Goal: Book appointment/travel/reservation

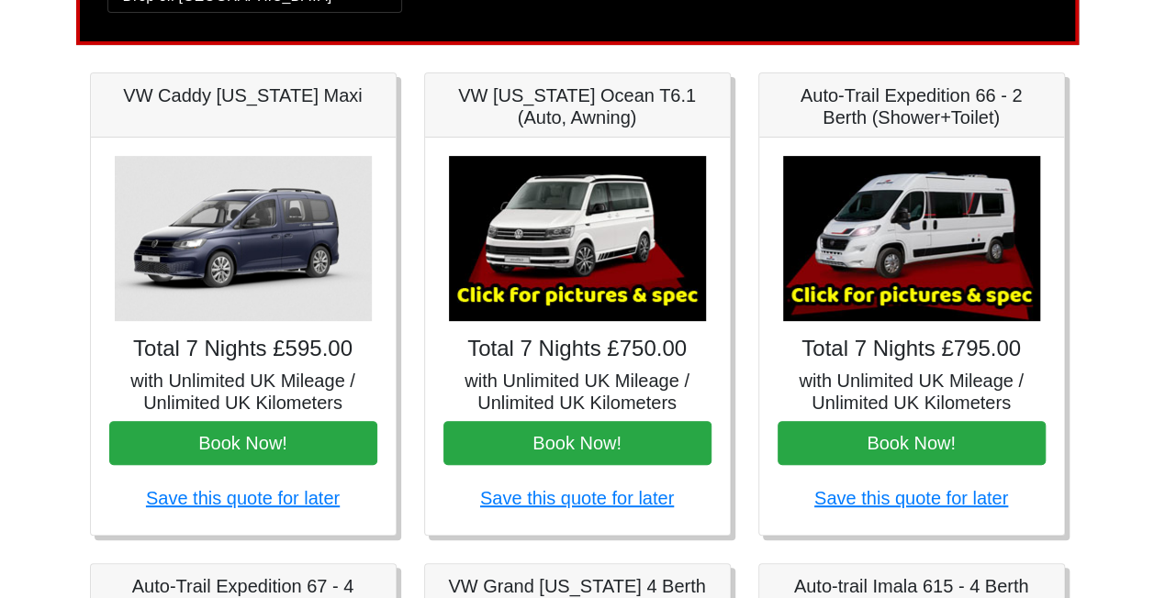
scroll to position [235, 0]
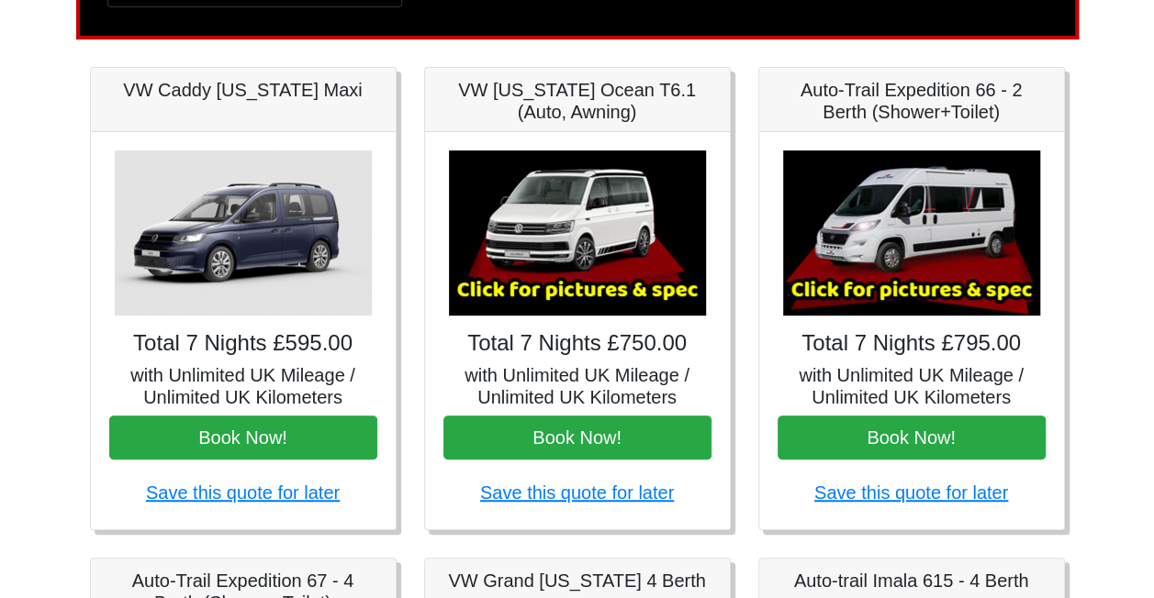
click at [934, 257] on img at bounding box center [911, 233] width 257 height 165
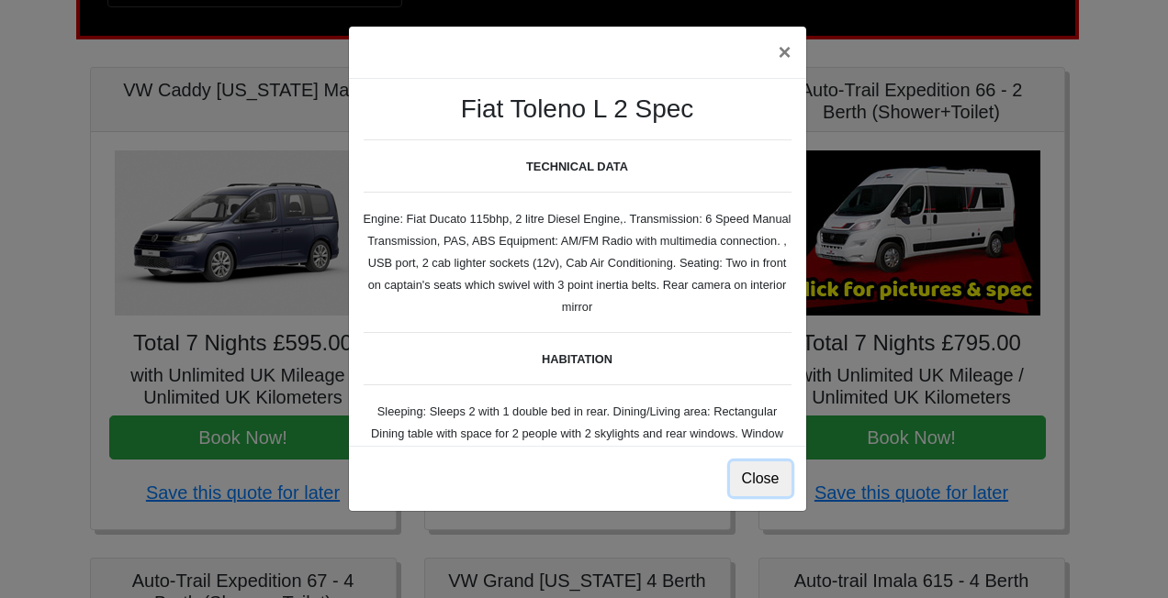
click at [765, 486] on button "Close" at bounding box center [760, 479] width 61 height 35
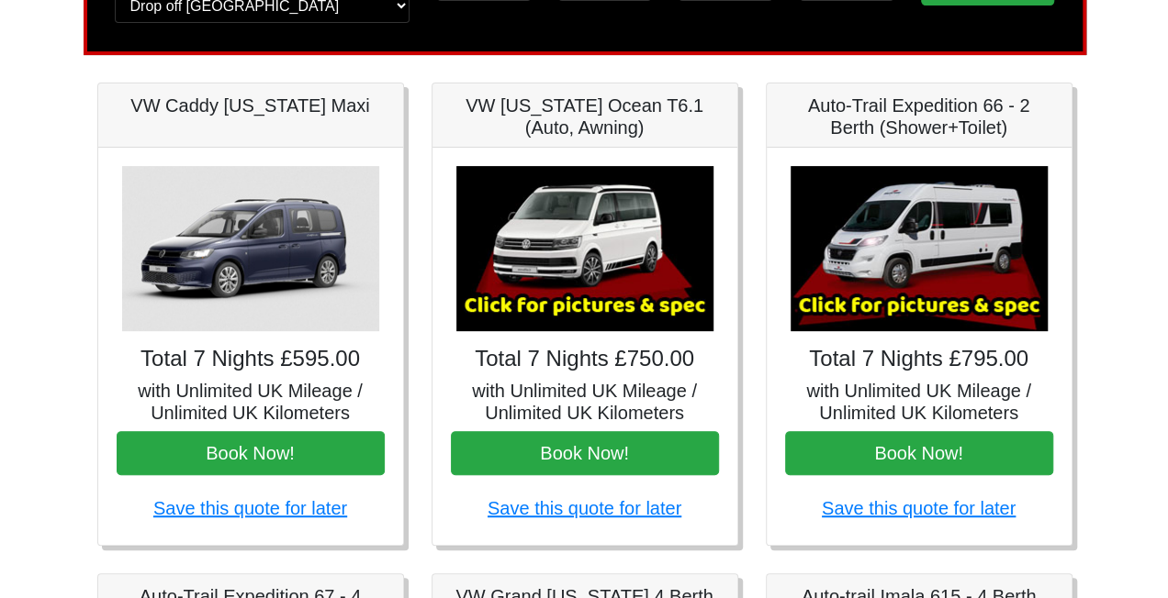
scroll to position [211, 0]
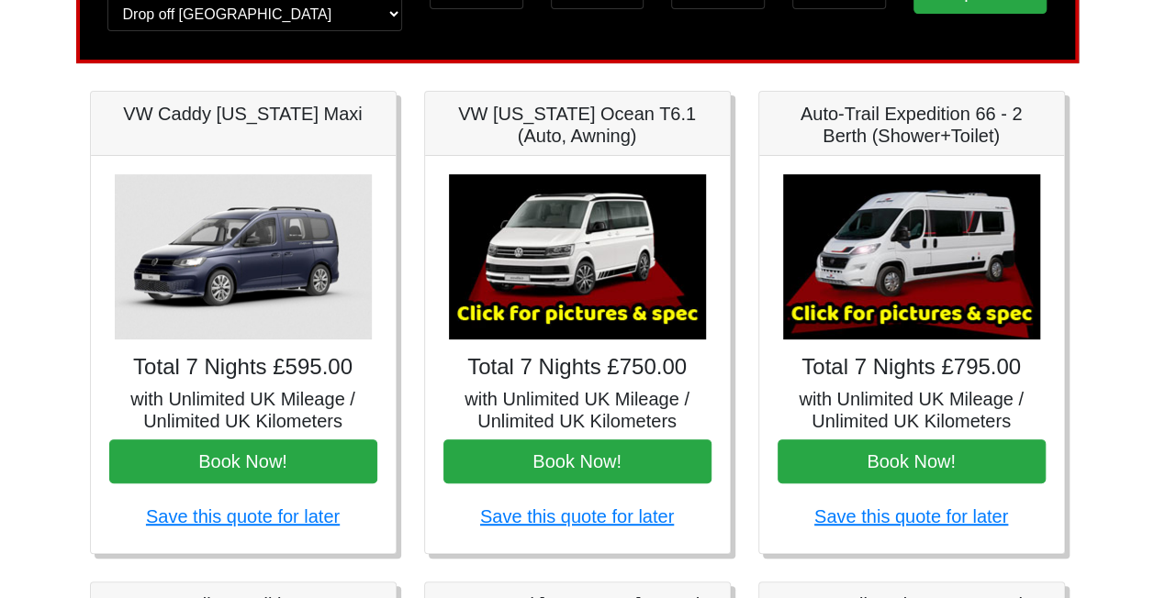
click at [898, 244] on img at bounding box center [911, 256] width 257 height 165
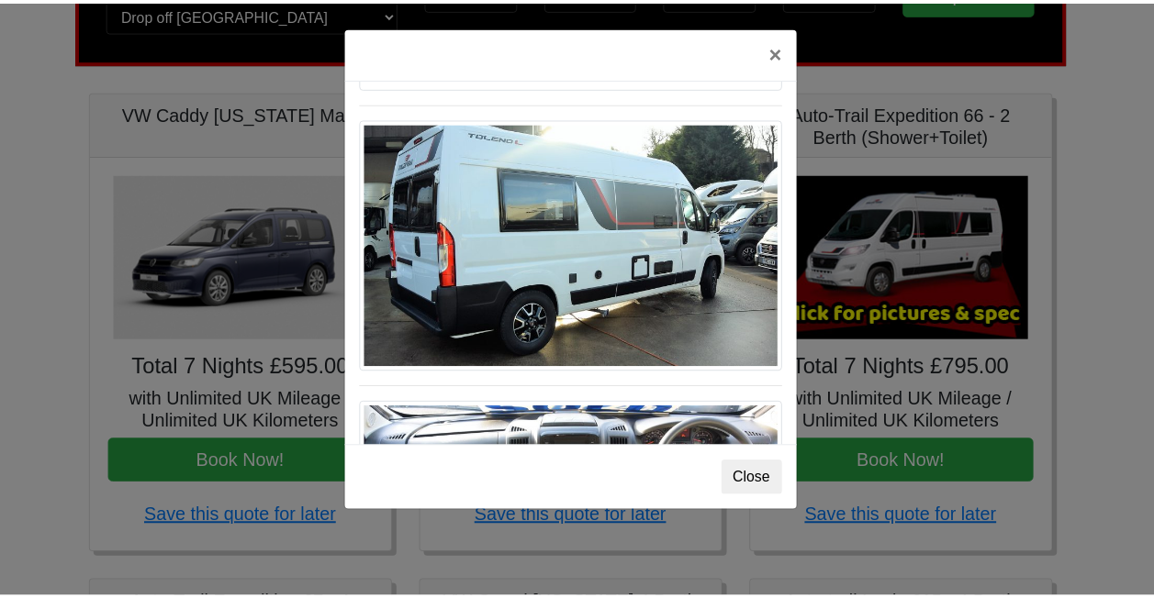
scroll to position [1450, 0]
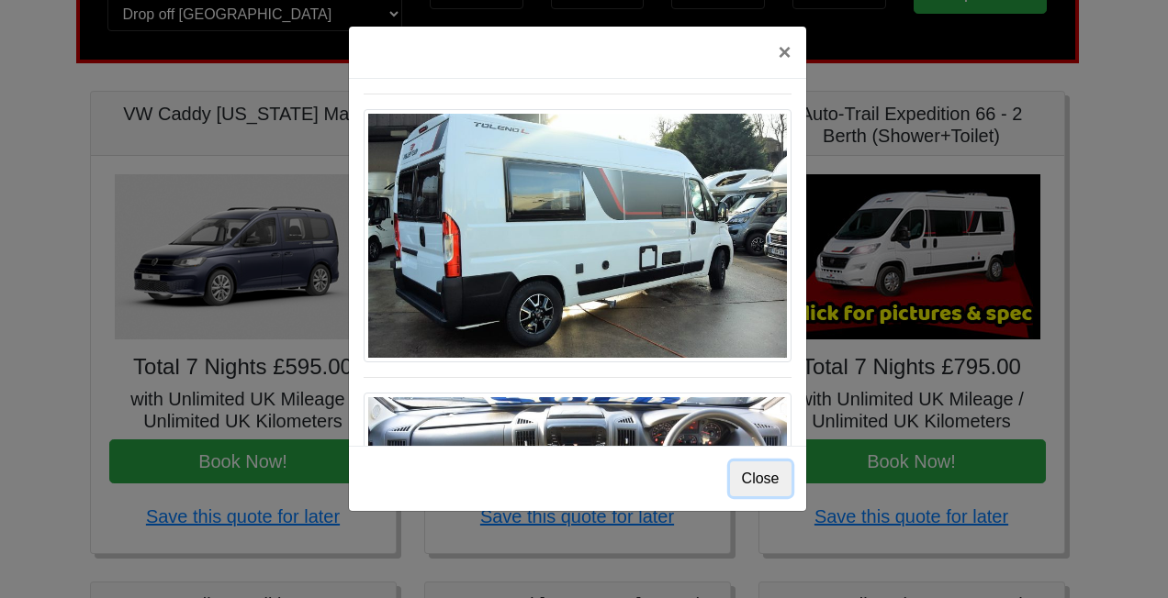
click at [759, 485] on button "Close" at bounding box center [760, 479] width 61 height 35
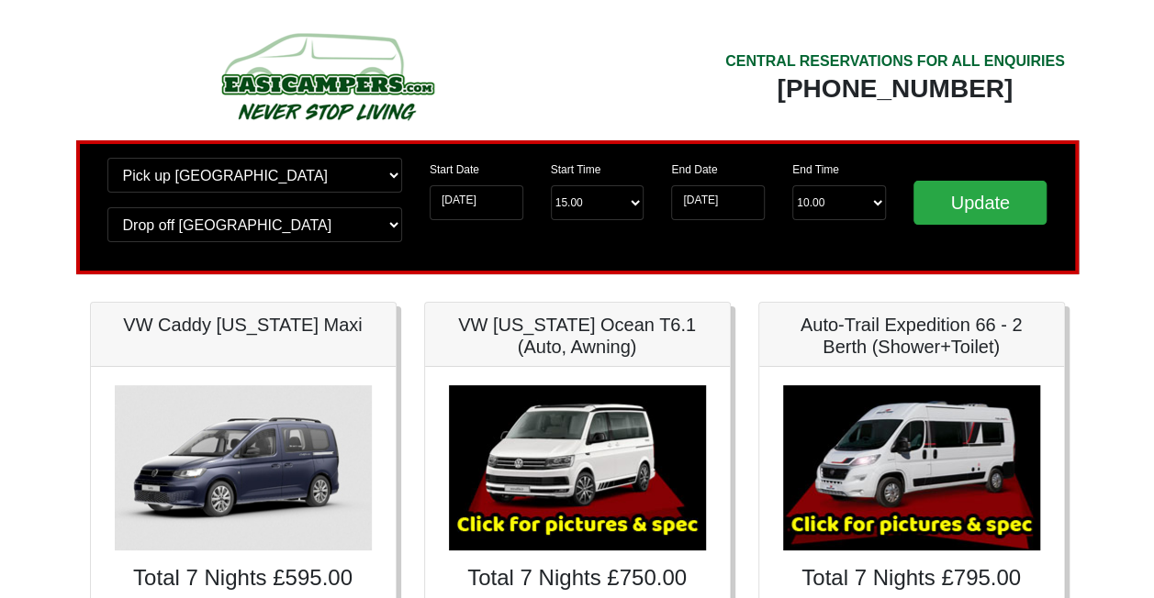
scroll to position [16, 0]
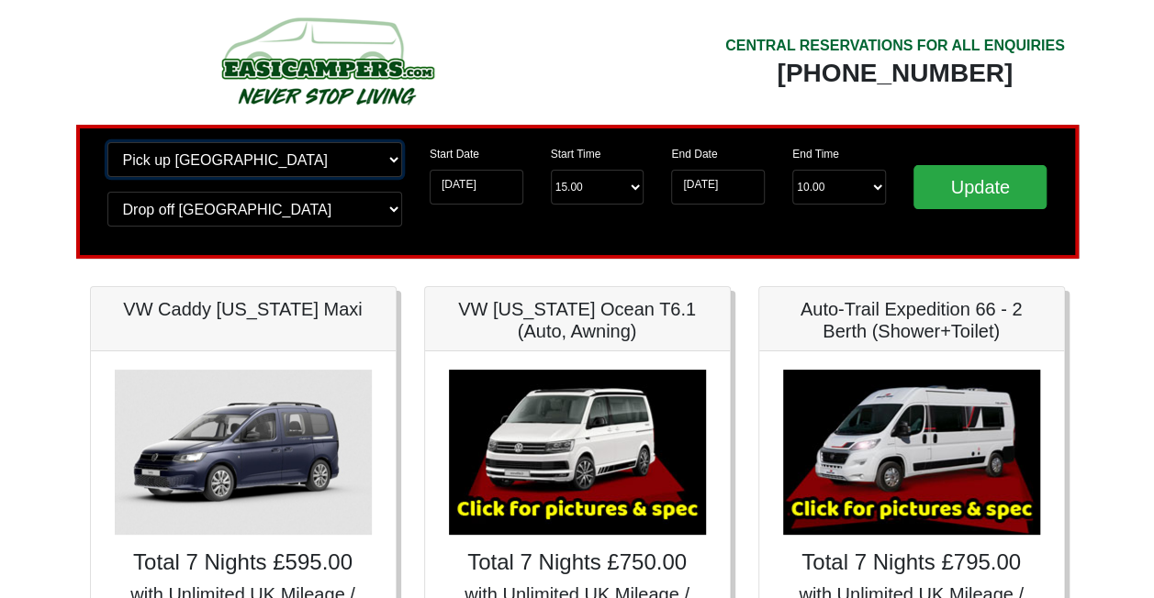
click at [388, 154] on select "Change pick up location? Pick up Edinburgh Birmingham Airport Blackburn Lancash…" at bounding box center [254, 159] width 295 height 35
click at [107, 142] on select "Change pick up location? Pick up Edinburgh Birmingham Airport Blackburn Lancash…" at bounding box center [254, 159] width 295 height 35
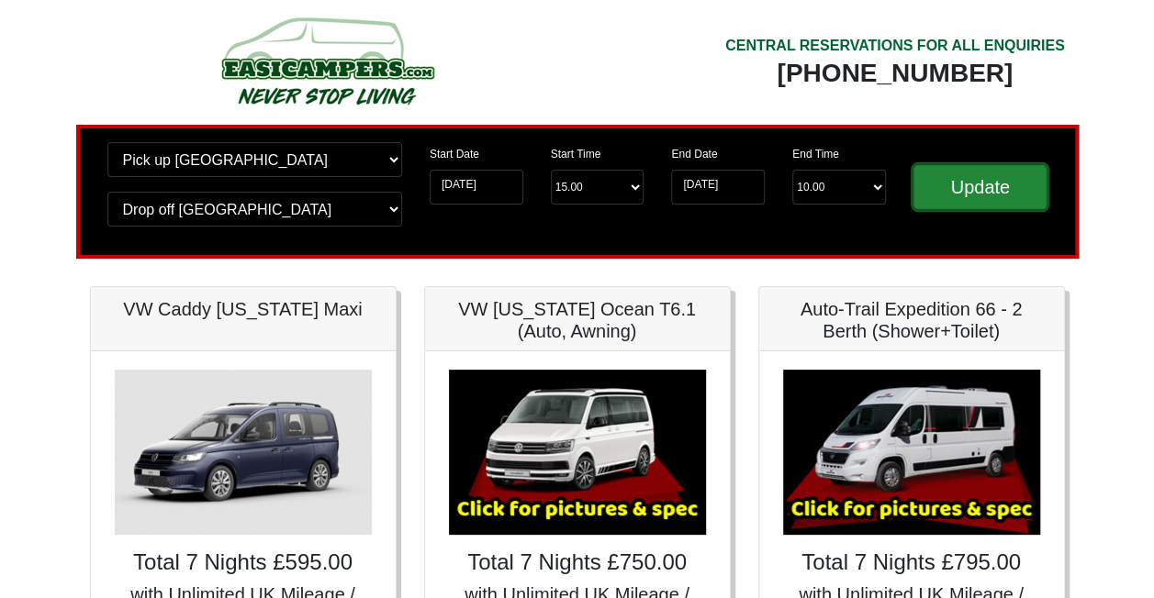
click at [1014, 190] on input "Update" at bounding box center [980, 187] width 134 height 44
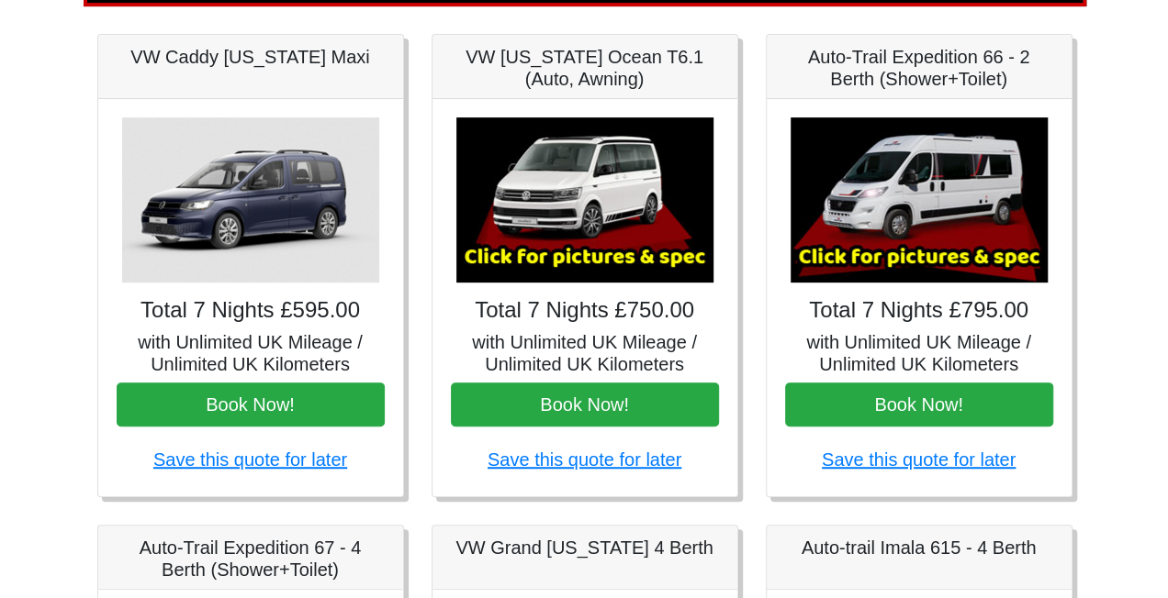
scroll to position [284, 0]
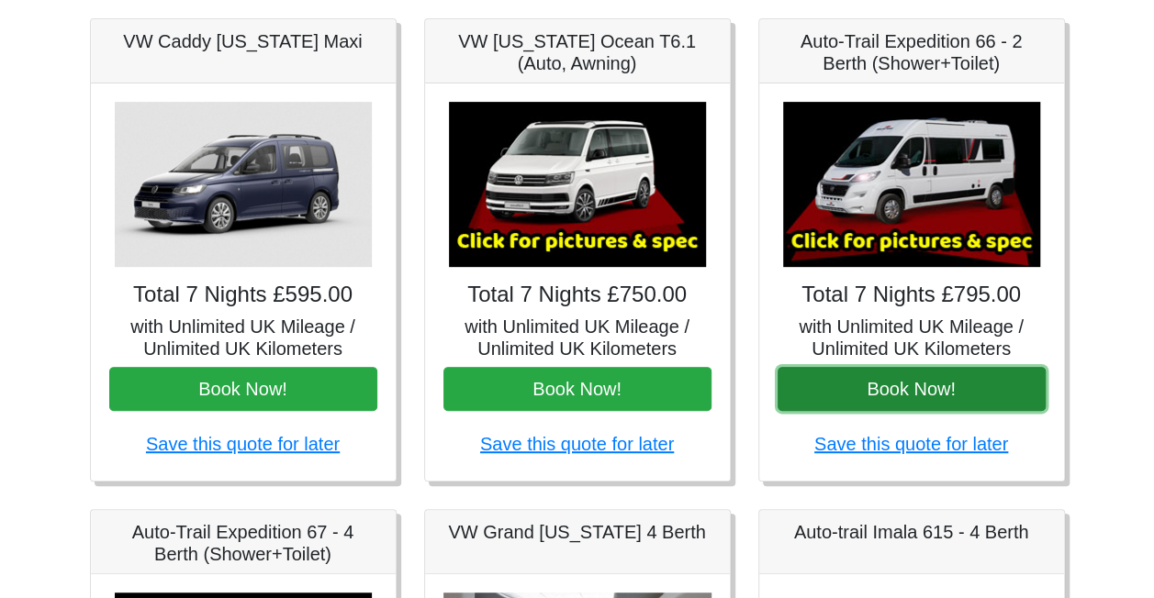
click at [891, 391] on button "Book Now!" at bounding box center [911, 389] width 268 height 44
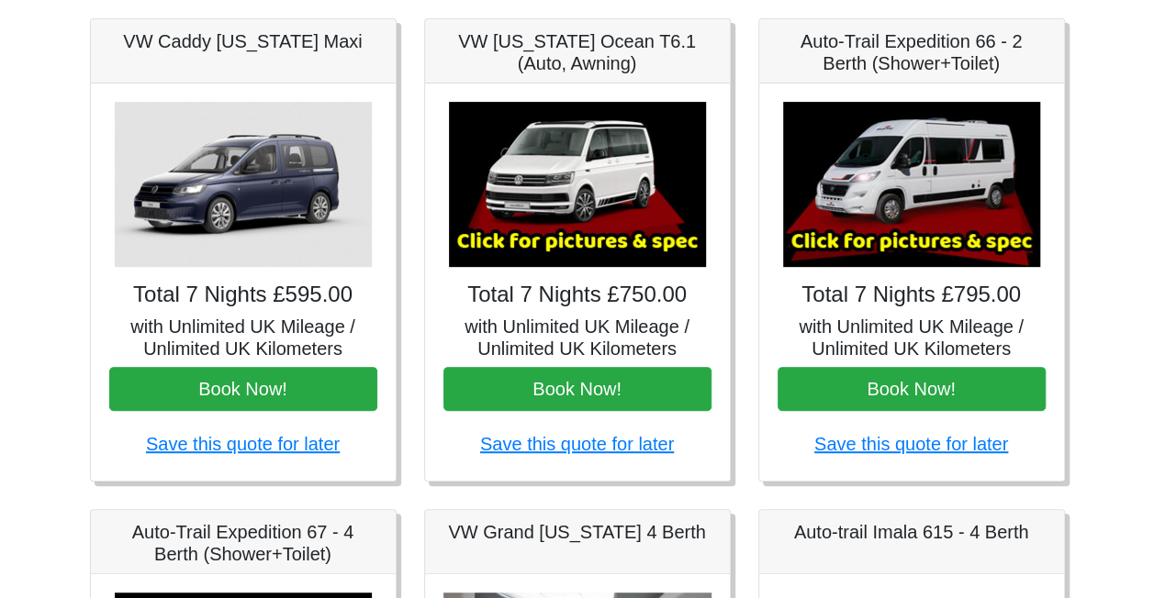
click at [916, 196] on img at bounding box center [911, 184] width 257 height 165
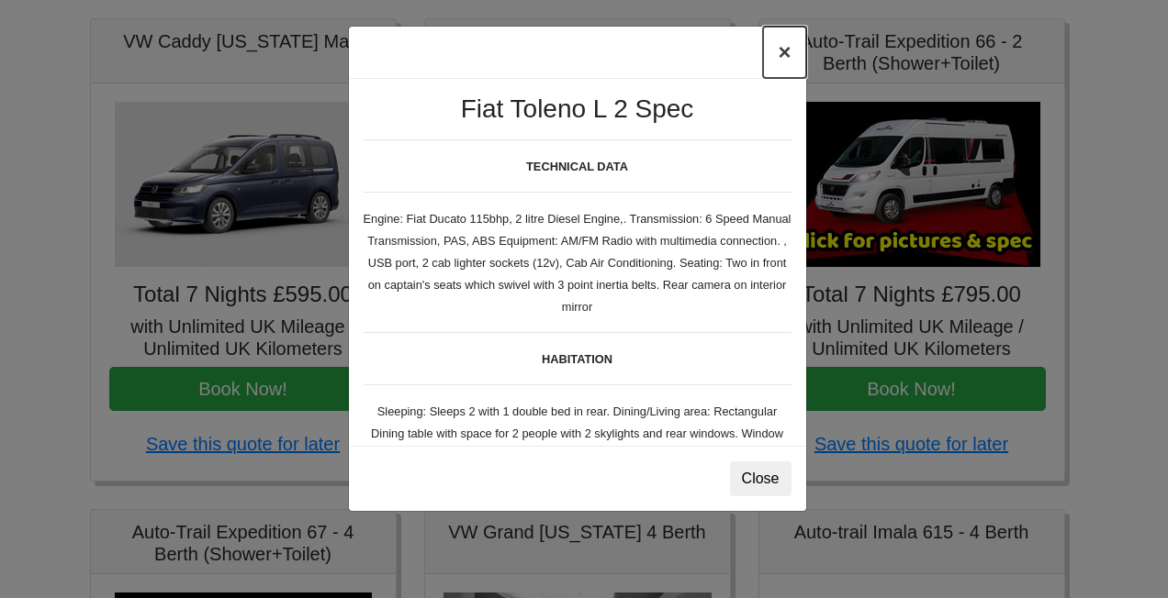
click at [782, 59] on button "×" at bounding box center [784, 52] width 42 height 51
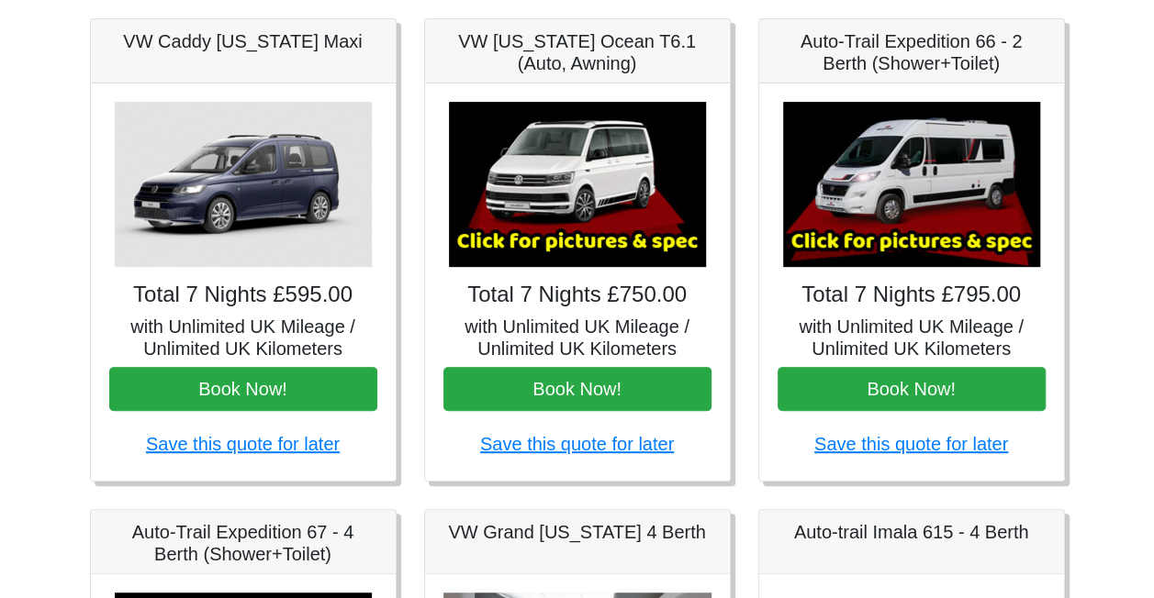
click at [907, 175] on img at bounding box center [911, 184] width 257 height 165
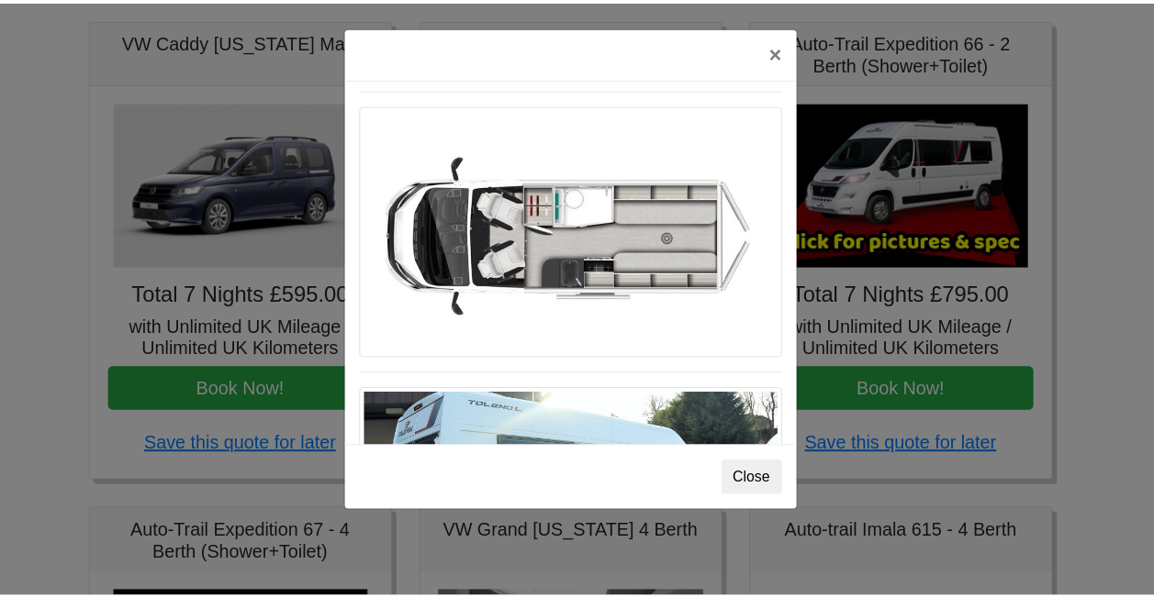
scroll to position [862, 0]
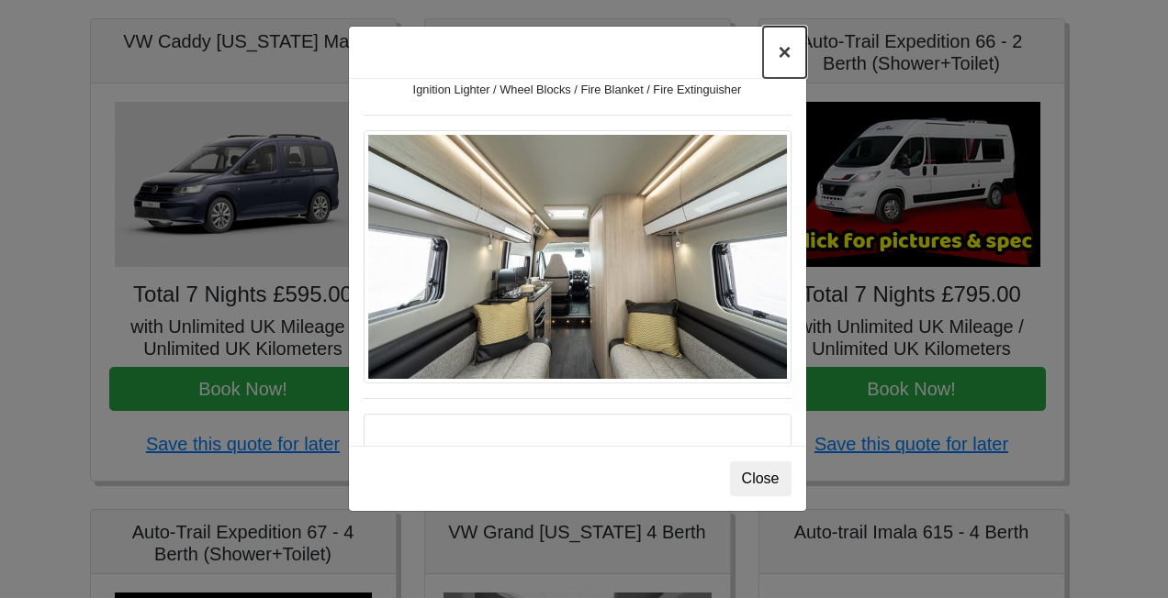
click at [783, 50] on button "×" at bounding box center [784, 52] width 42 height 51
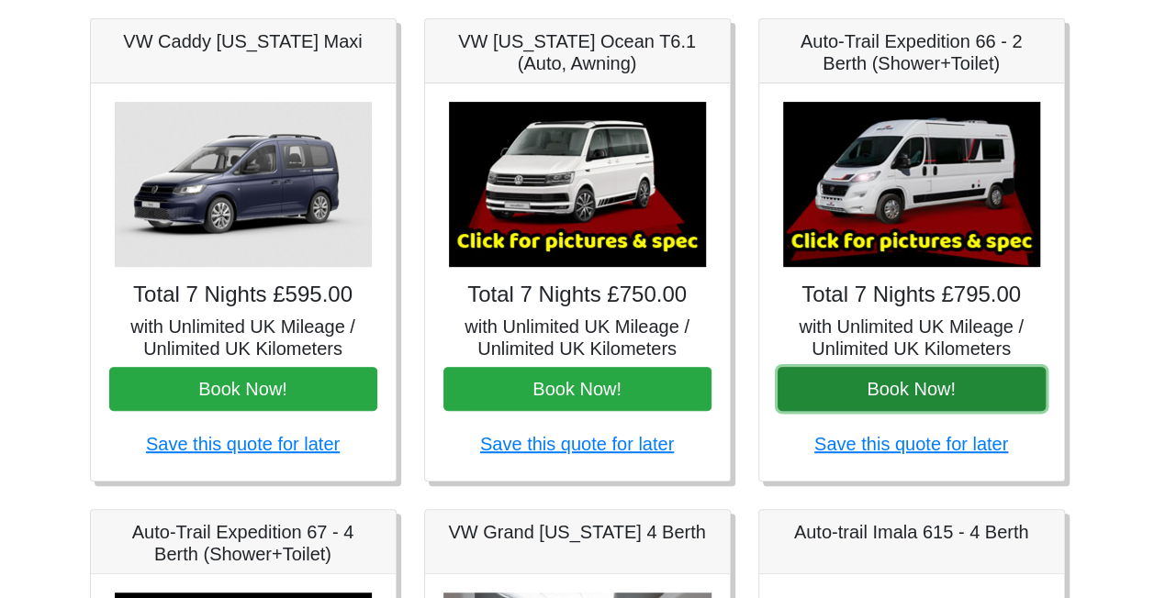
click at [892, 387] on button "Book Now!" at bounding box center [911, 389] width 268 height 44
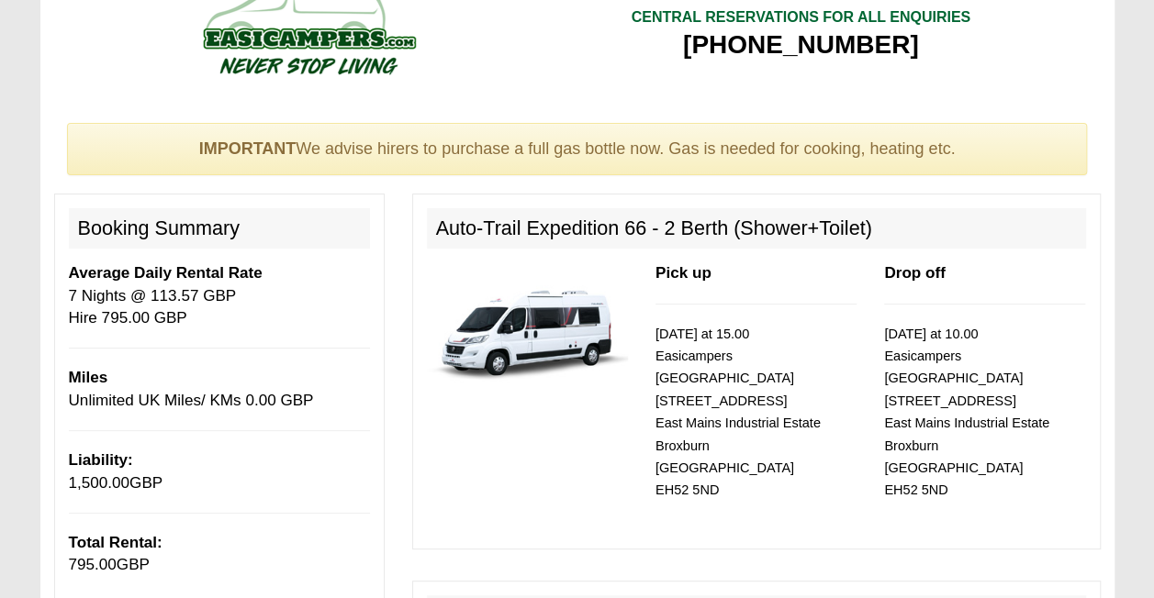
scroll to position [26, 0]
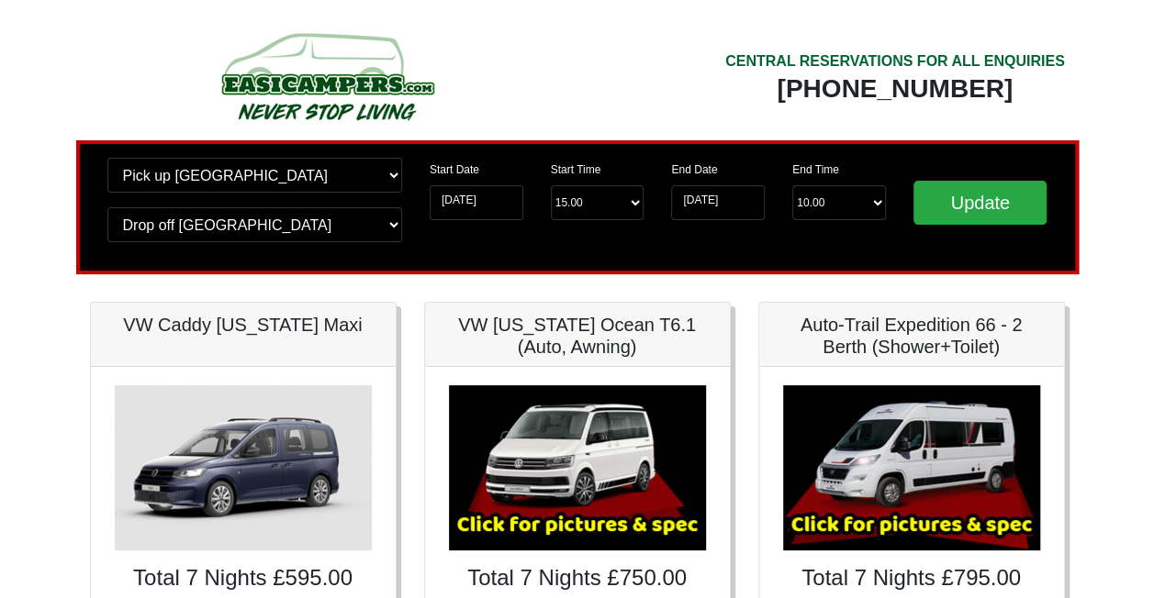
click at [899, 463] on img at bounding box center [911, 468] width 257 height 165
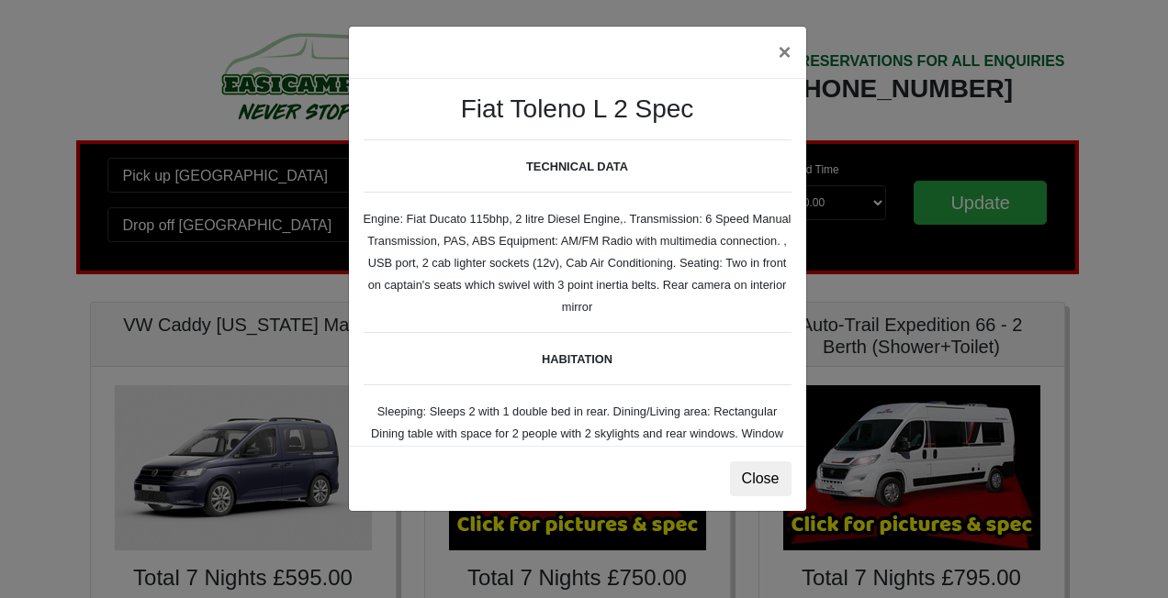
click at [887, 442] on div "× Fiat Toleno L 2 Spec TECHNICAL DATA Engine: Fiat Ducato 115bhp, 2 litre Diese…" at bounding box center [584, 299] width 1168 height 598
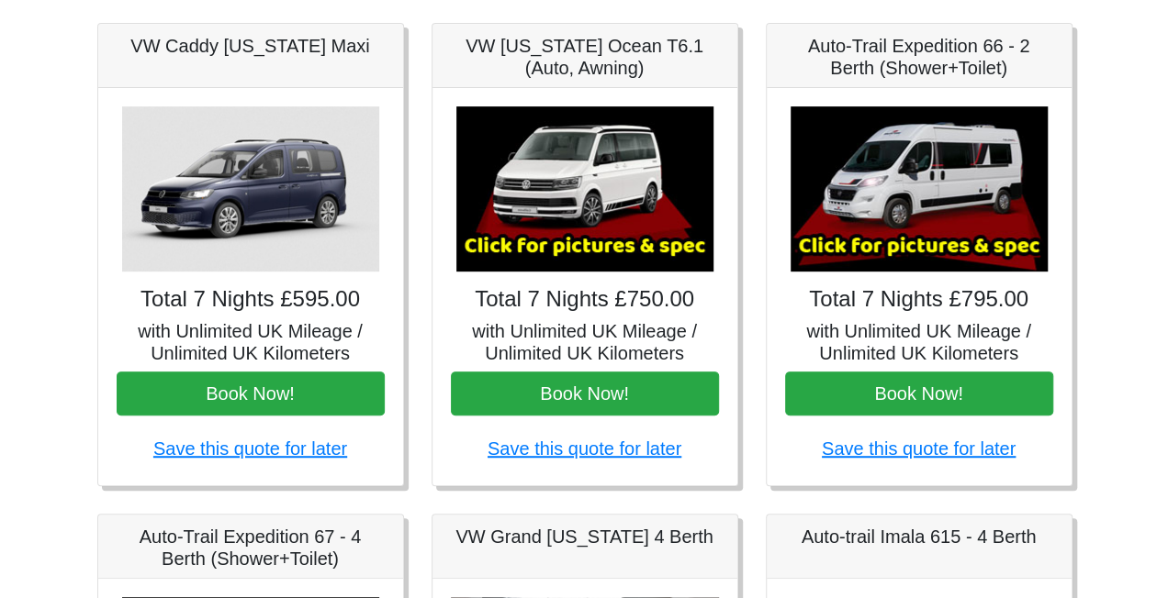
scroll to position [277, 0]
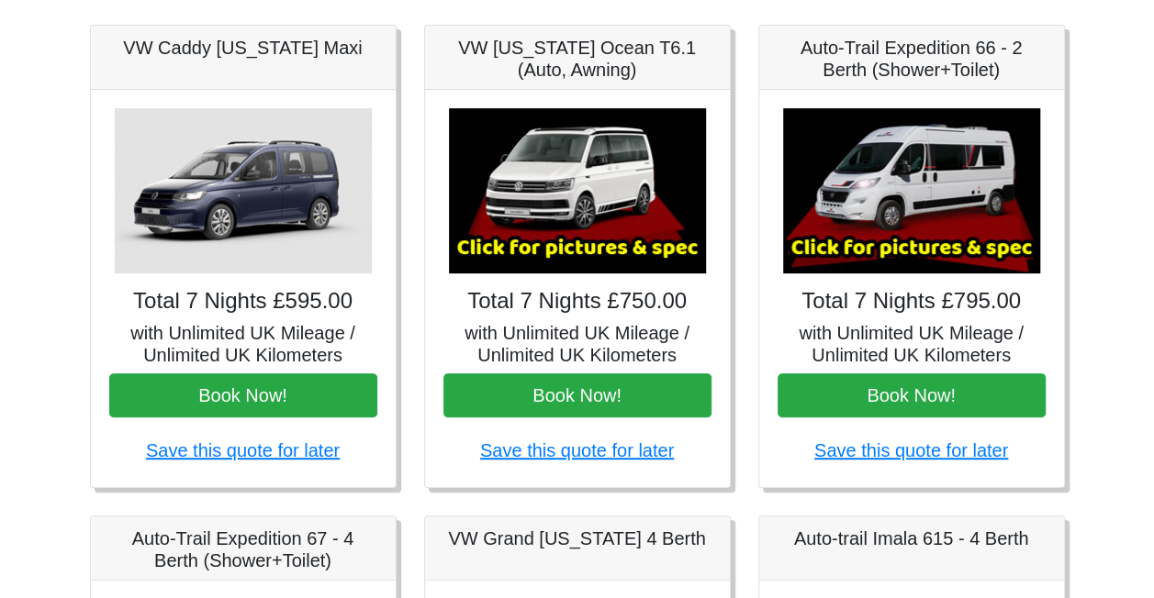
click at [951, 241] on img at bounding box center [911, 190] width 257 height 165
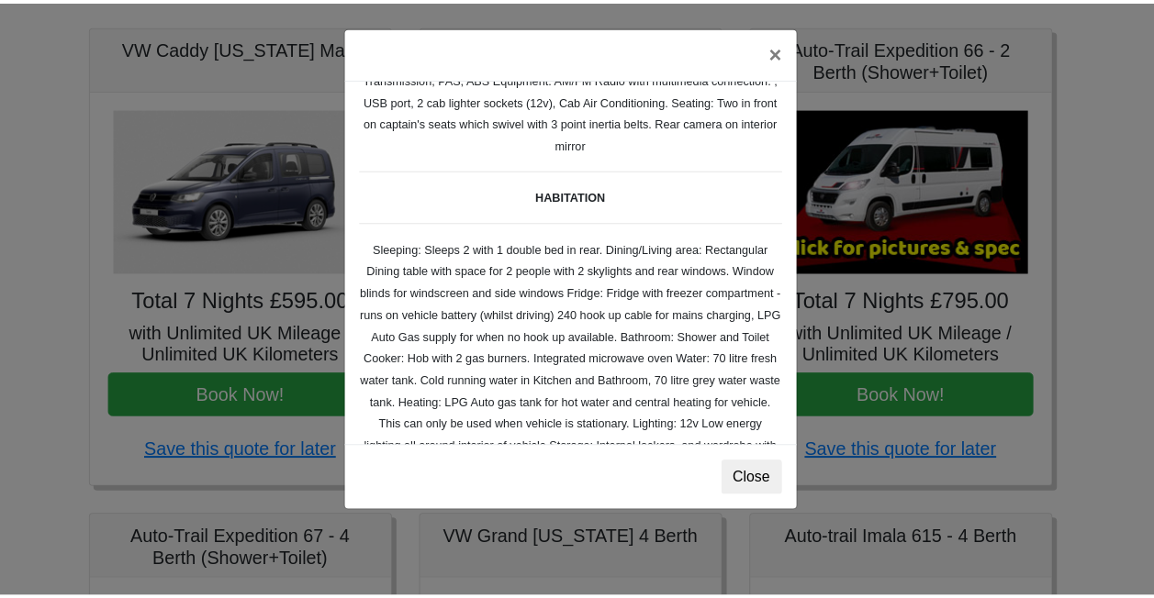
scroll to position [171, 0]
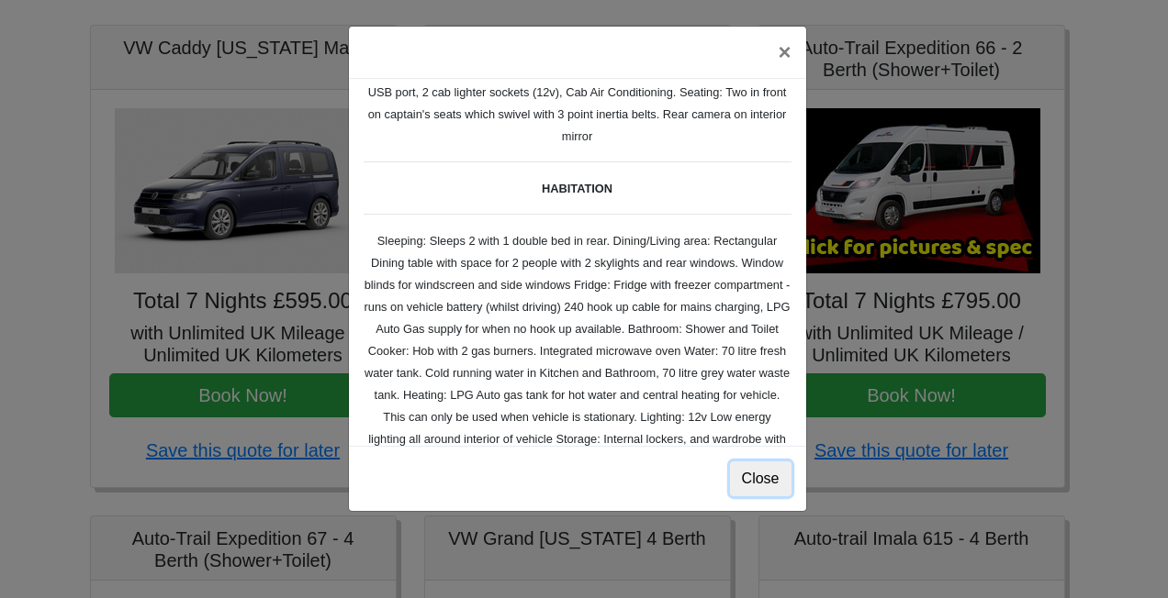
click at [762, 481] on button "Close" at bounding box center [760, 479] width 61 height 35
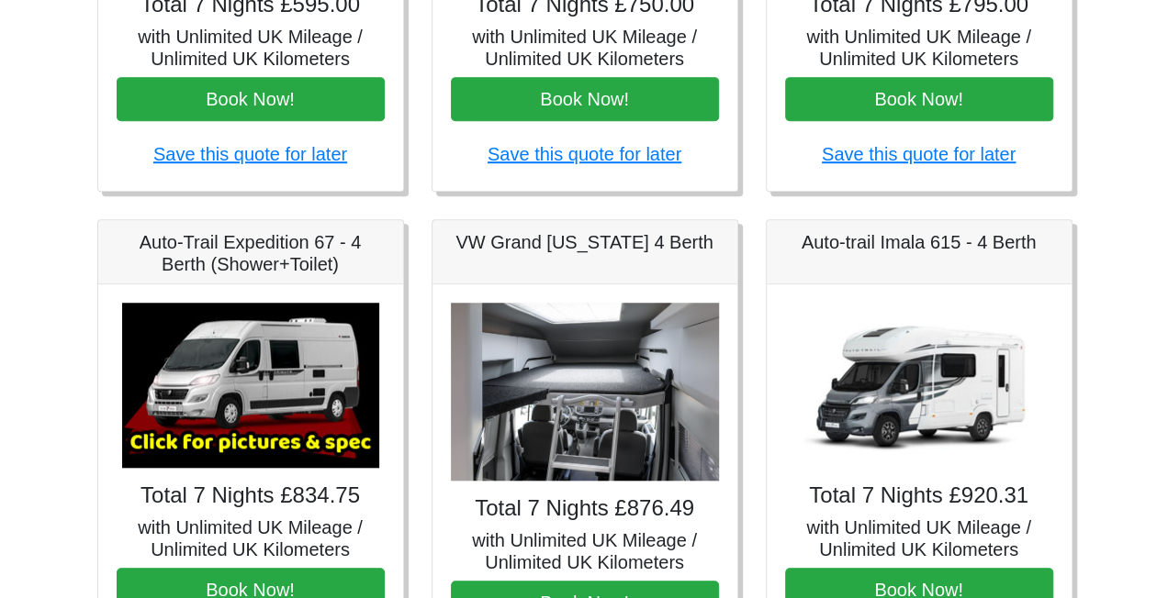
scroll to position [580, 0]
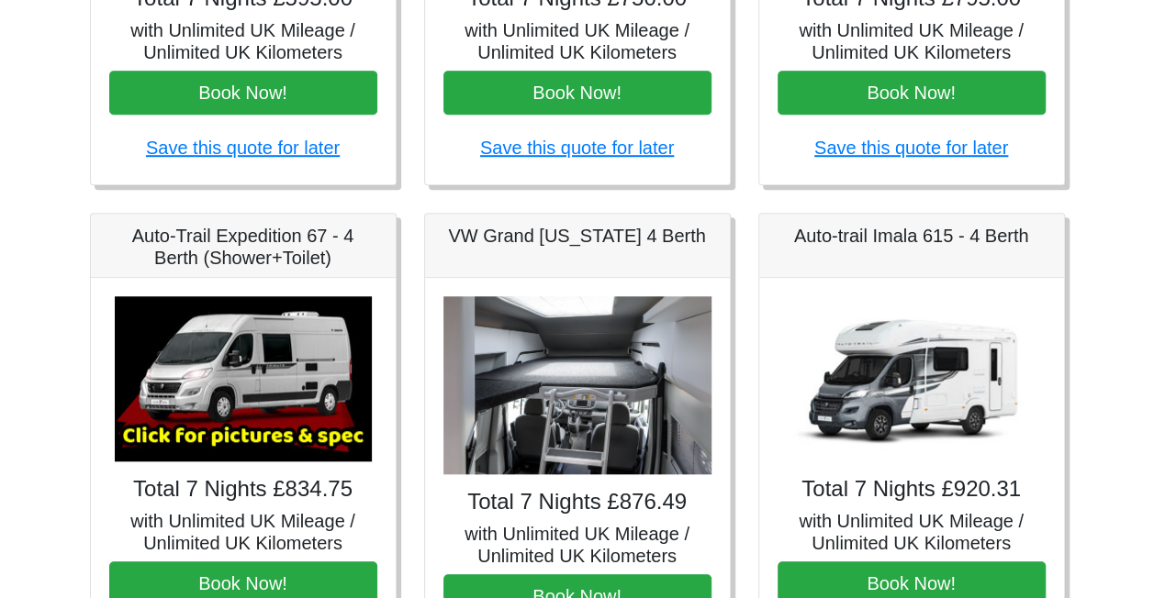
click at [263, 411] on img at bounding box center [243, 378] width 257 height 165
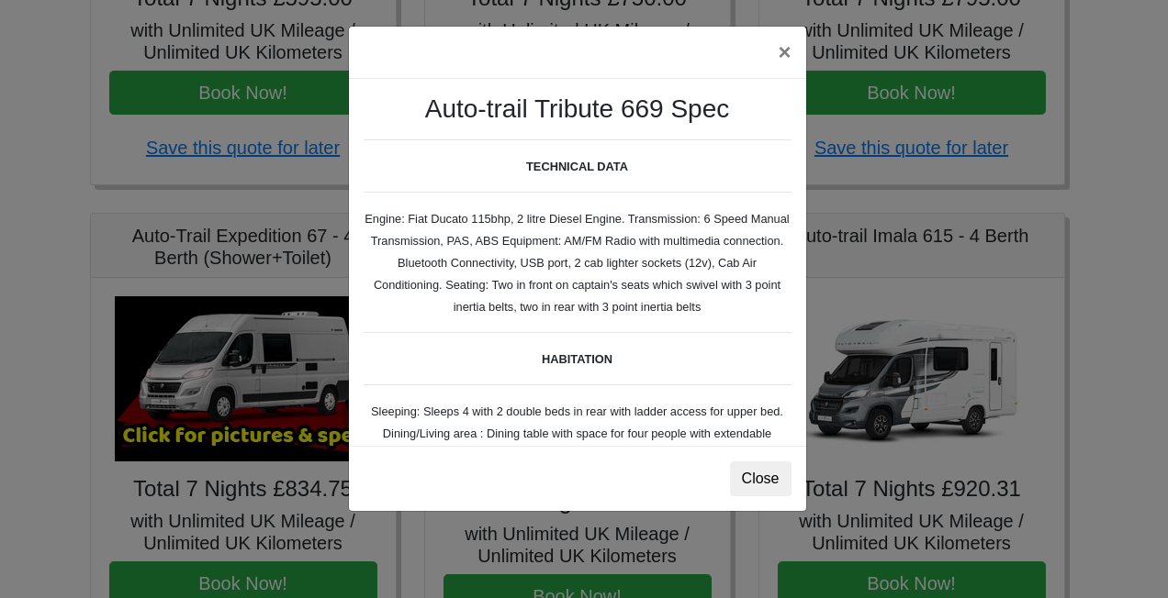
click at [263, 411] on body "CENTRAL RESERVATIONS FOR ALL ENQUIRIES 00 44 ( 0 ) 1942 778899 Easicampers Book…" at bounding box center [584, 336] width 1168 height 1832
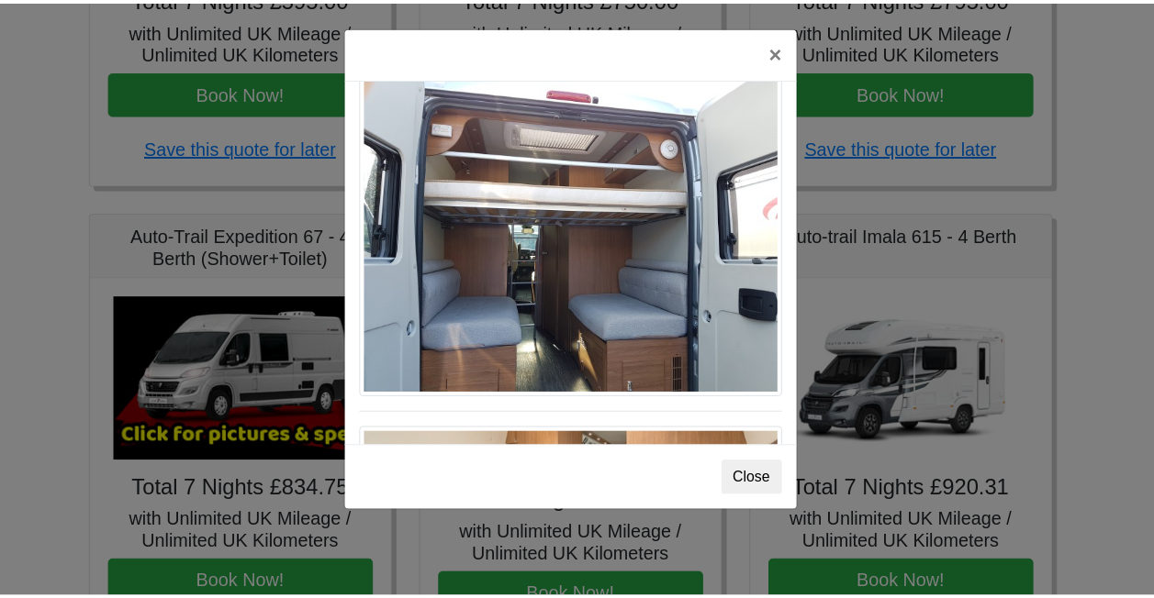
scroll to position [1562, 0]
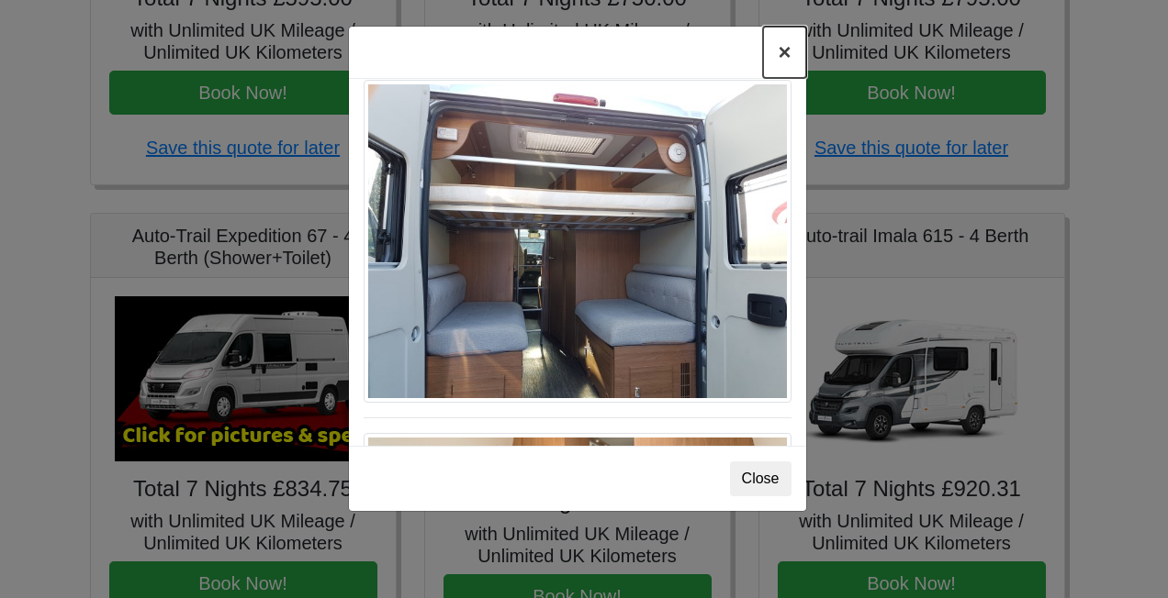
click at [788, 53] on button "×" at bounding box center [784, 52] width 42 height 51
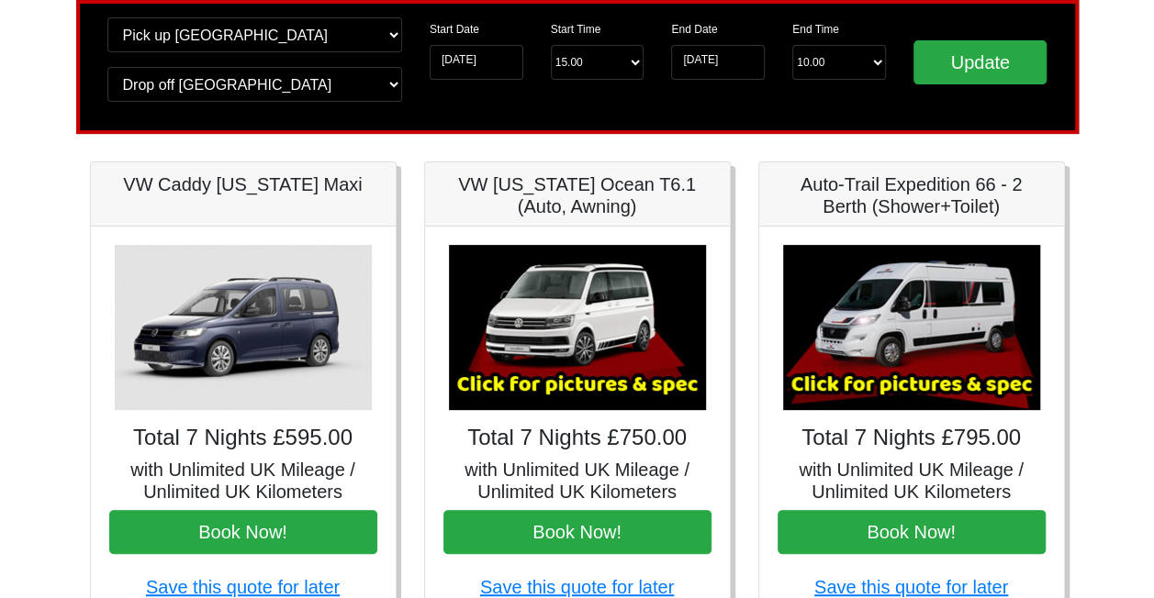
scroll to position [0, 0]
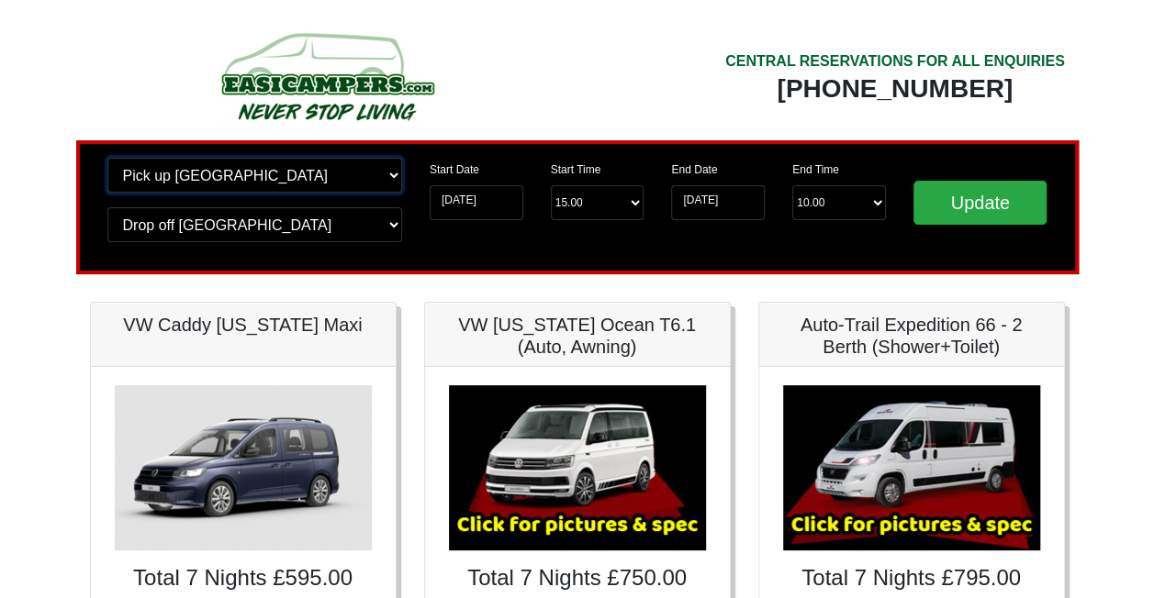
click at [395, 175] on select "Change pick up location? Pick up Edinburgh Birmingham Airport Blackburn Lancash…" at bounding box center [254, 175] width 295 height 35
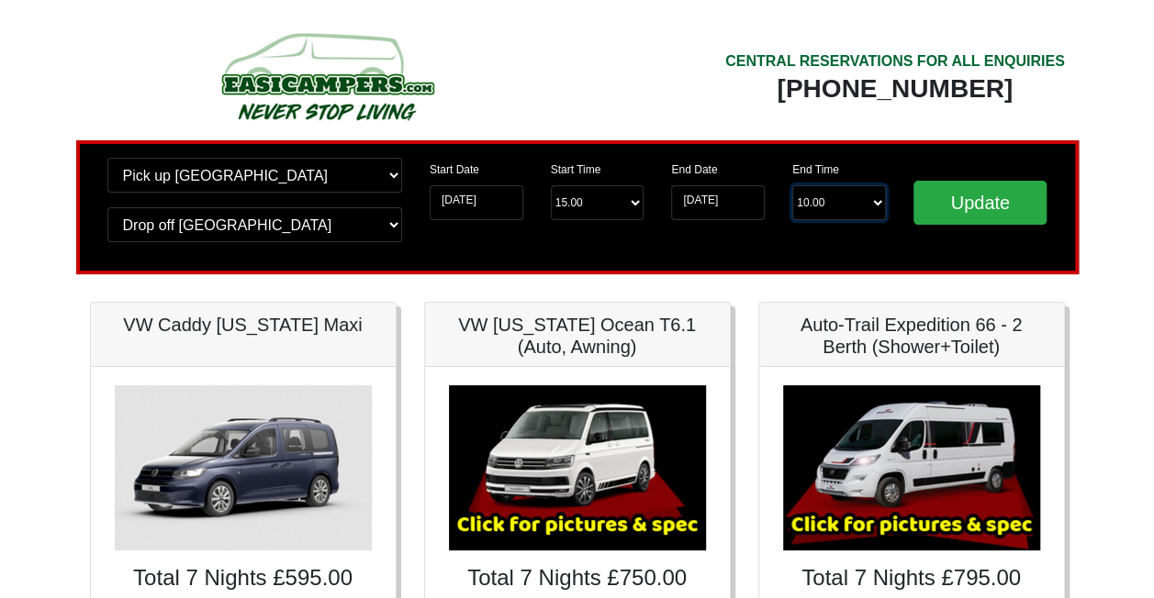
click at [876, 200] on select "End Time 10.00 -------- 08.00 am 09.00 am 10.00 am 11.00 am (Sunday Only)" at bounding box center [839, 202] width 94 height 35
select select "10.00"
click at [792, 186] on select "End Time 10.00 -------- 08.00 am 09.00 am 10.00 am 11.00 am (Sunday Only)" at bounding box center [839, 202] width 94 height 35
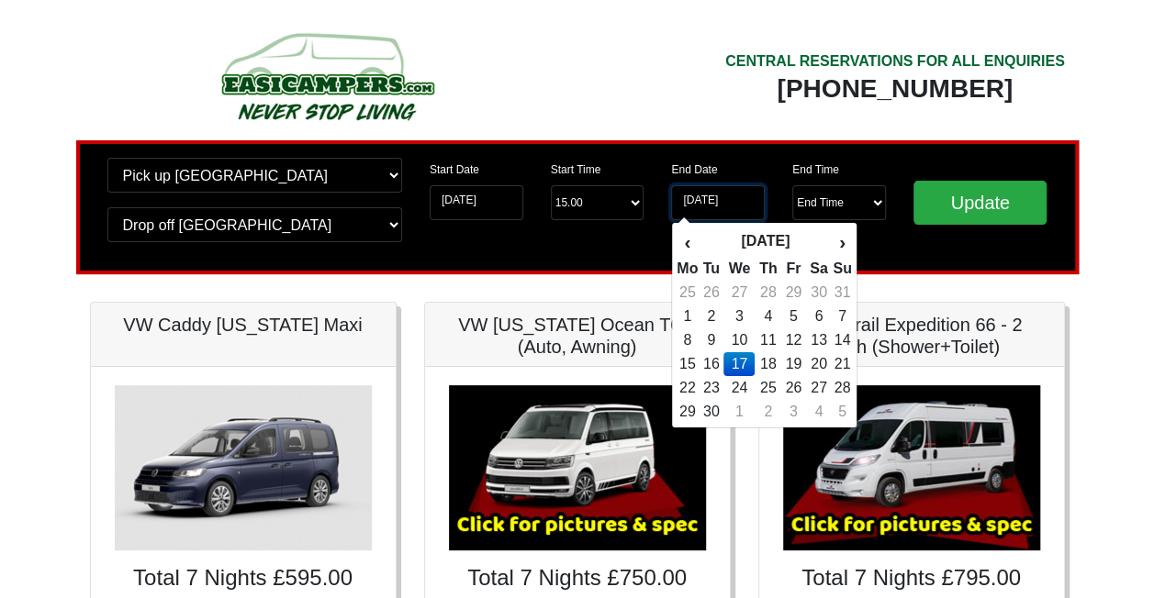
click at [725, 205] on input "[DATE]" at bounding box center [718, 202] width 94 height 35
click at [780, 360] on td "18" at bounding box center [767, 364] width 27 height 24
type input "18-09-2025"
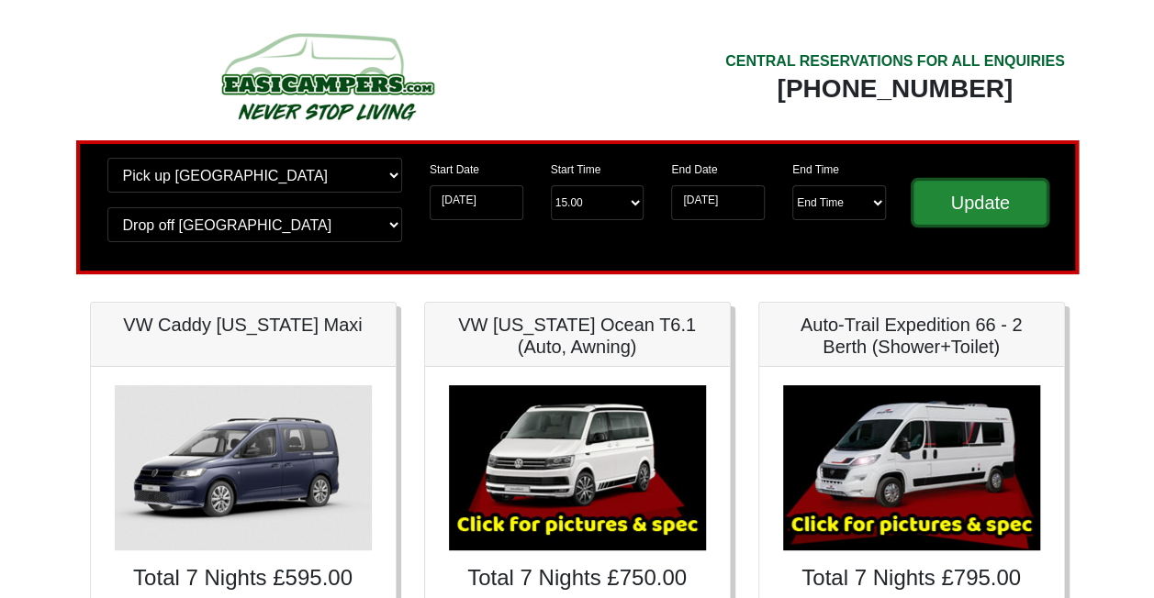
click at [958, 193] on input "Update" at bounding box center [980, 203] width 134 height 44
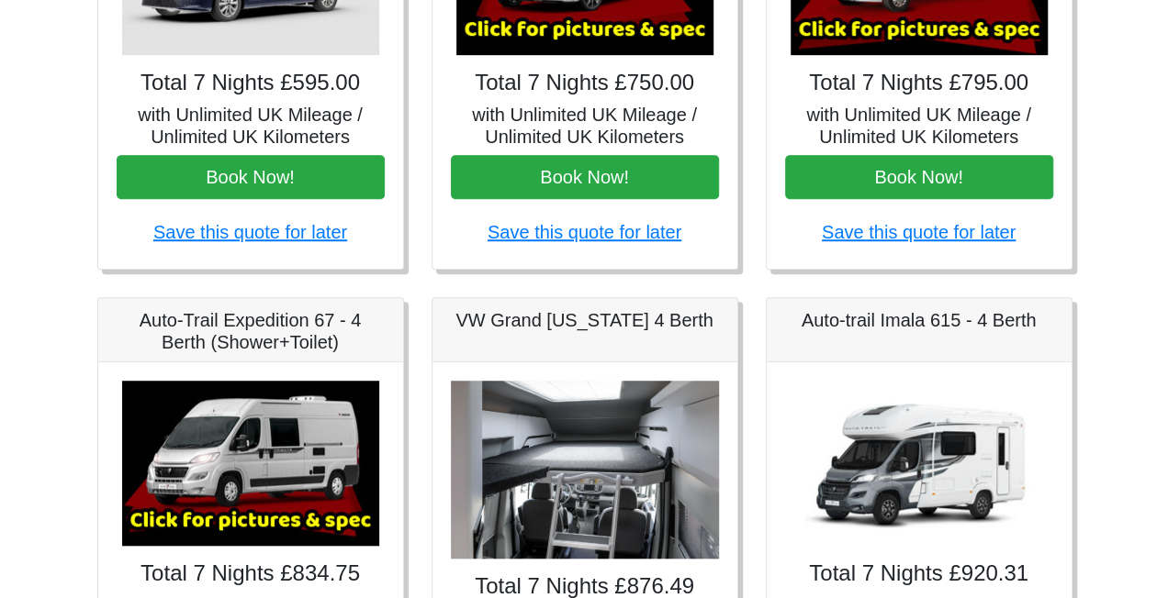
scroll to position [499, 0]
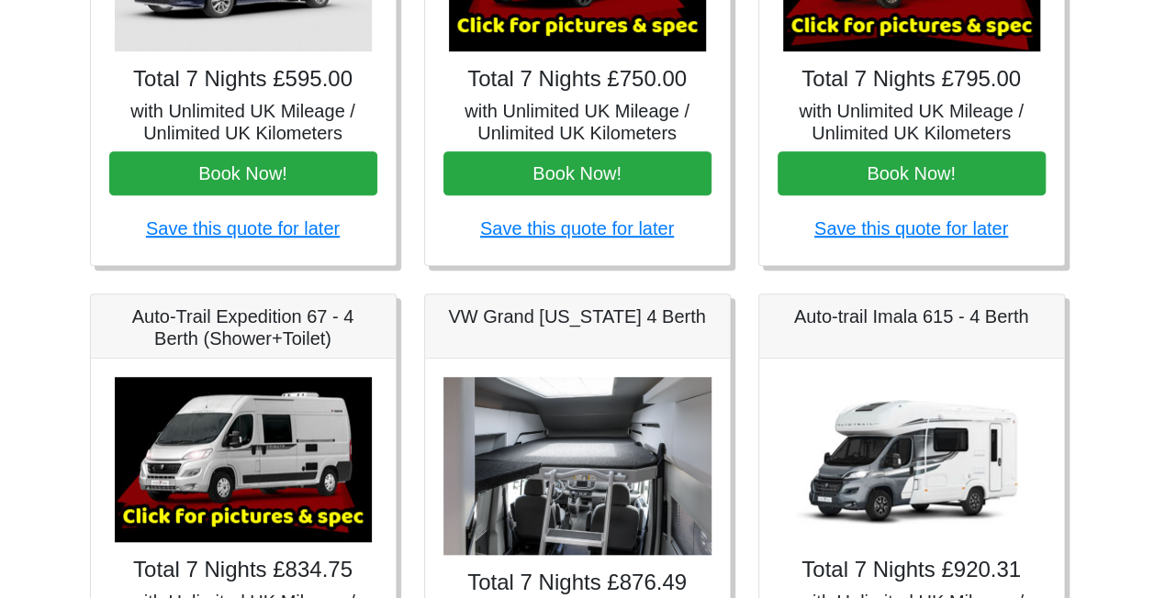
click at [285, 420] on img at bounding box center [243, 459] width 257 height 165
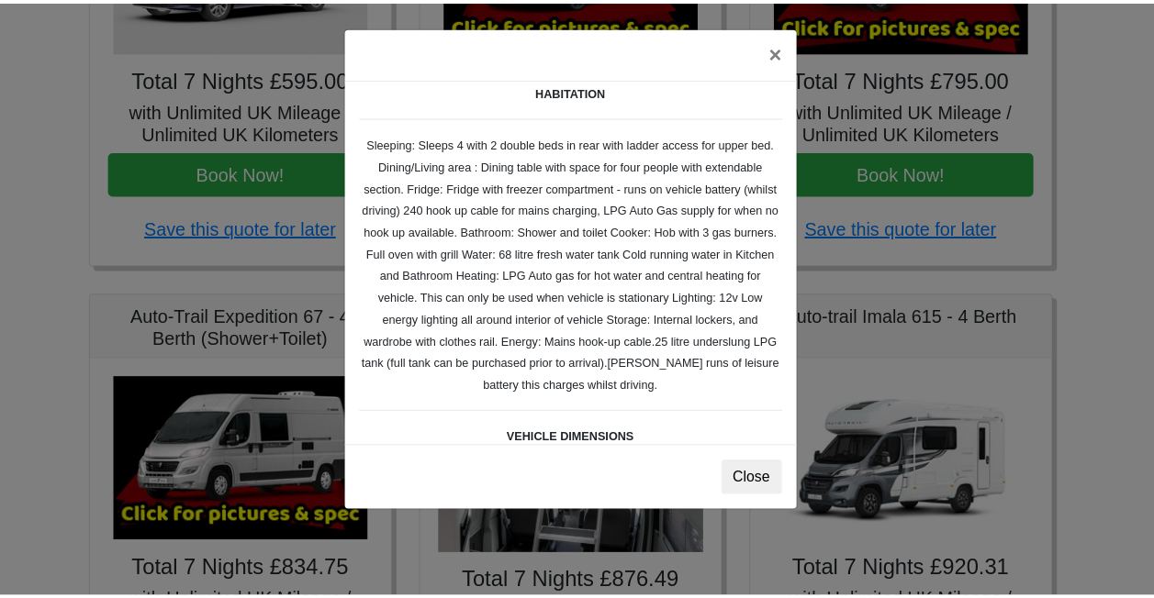
scroll to position [263, 0]
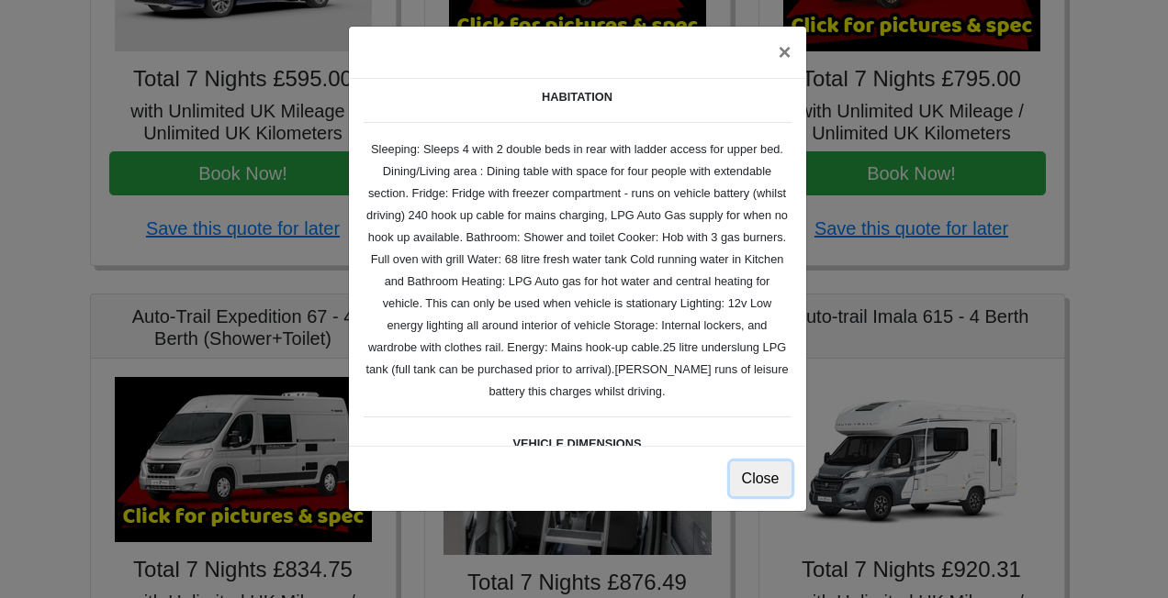
click at [761, 479] on button "Close" at bounding box center [760, 479] width 61 height 35
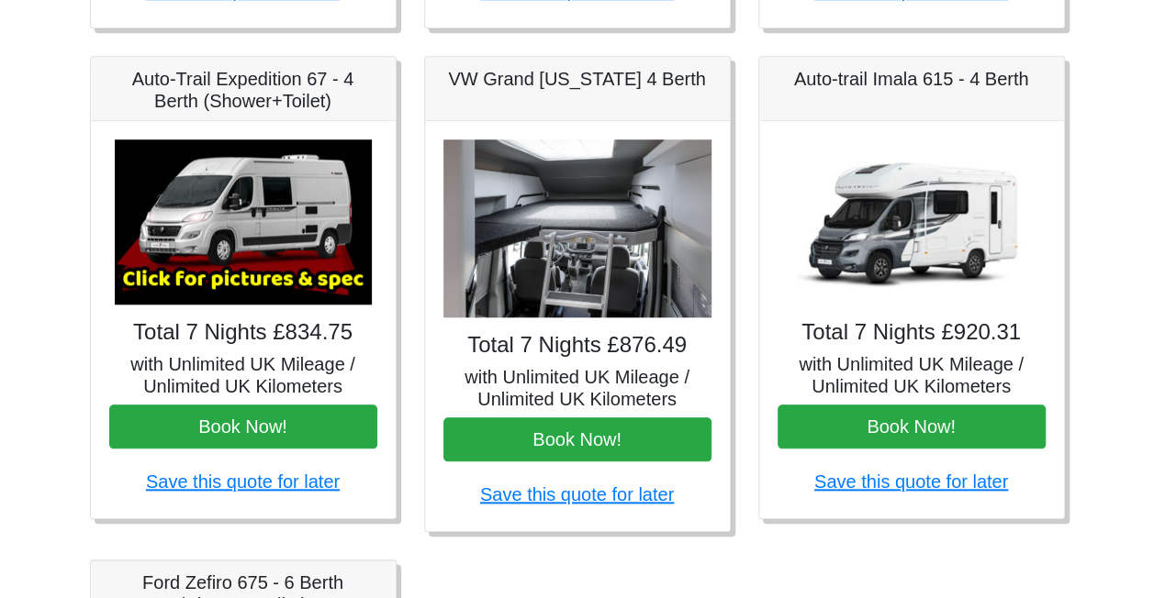
scroll to position [743, 0]
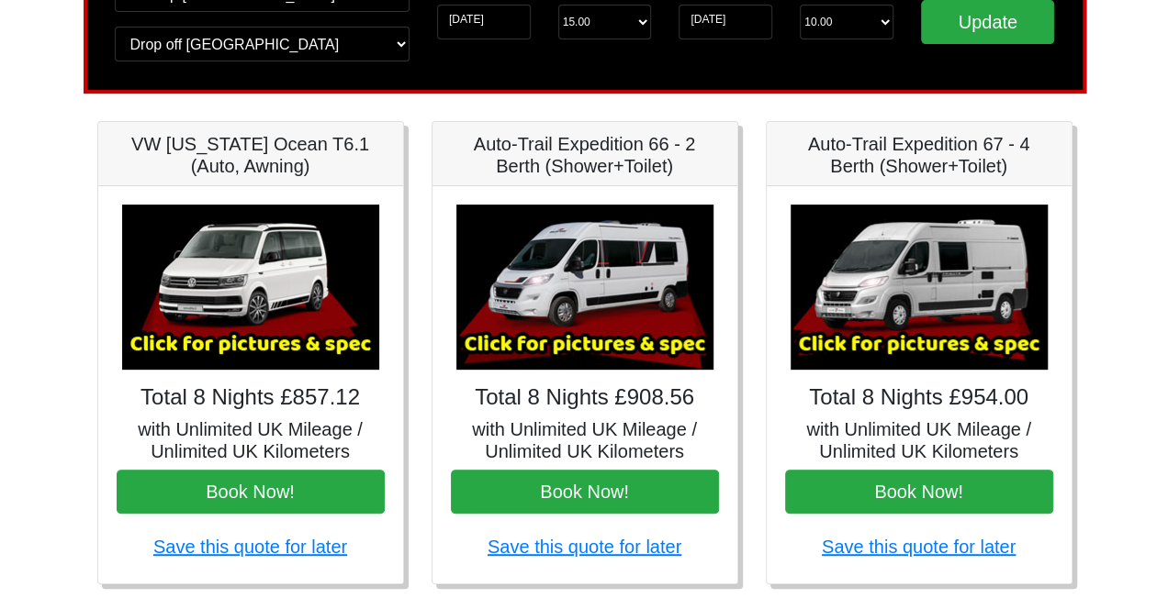
scroll to position [171, 0]
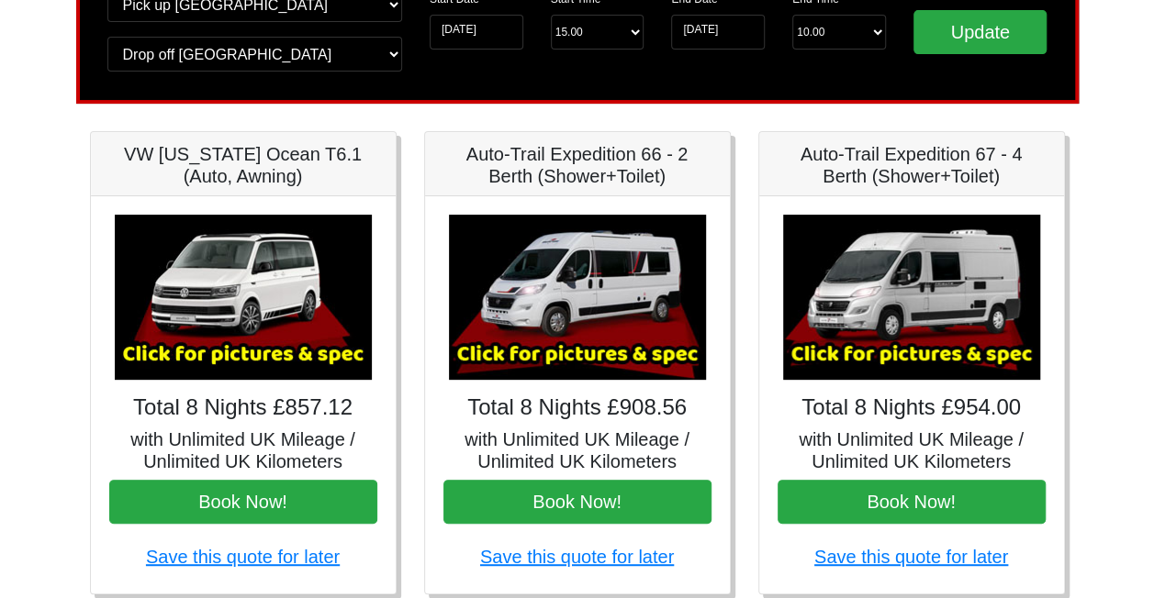
click at [263, 338] on img at bounding box center [243, 297] width 257 height 165
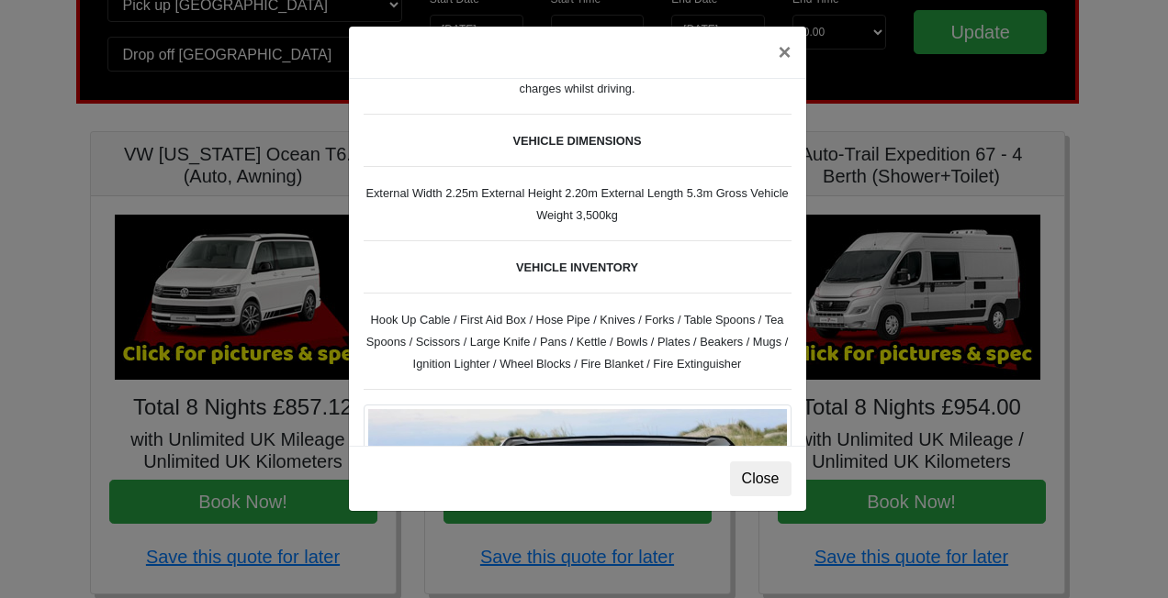
scroll to position [0, 0]
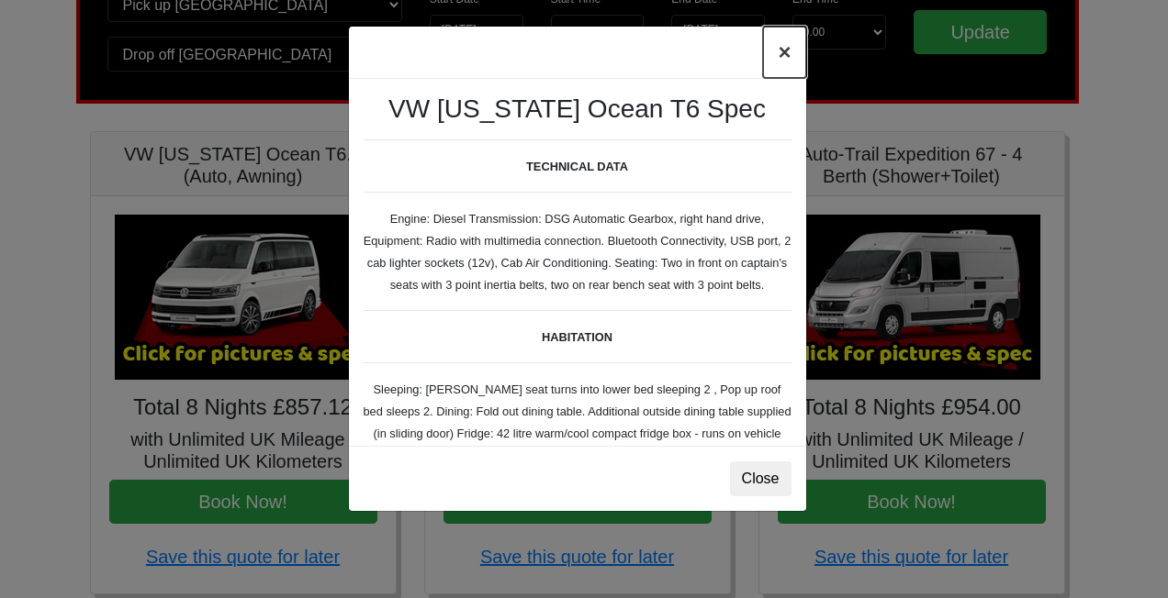
click at [786, 64] on button "×" at bounding box center [784, 52] width 42 height 51
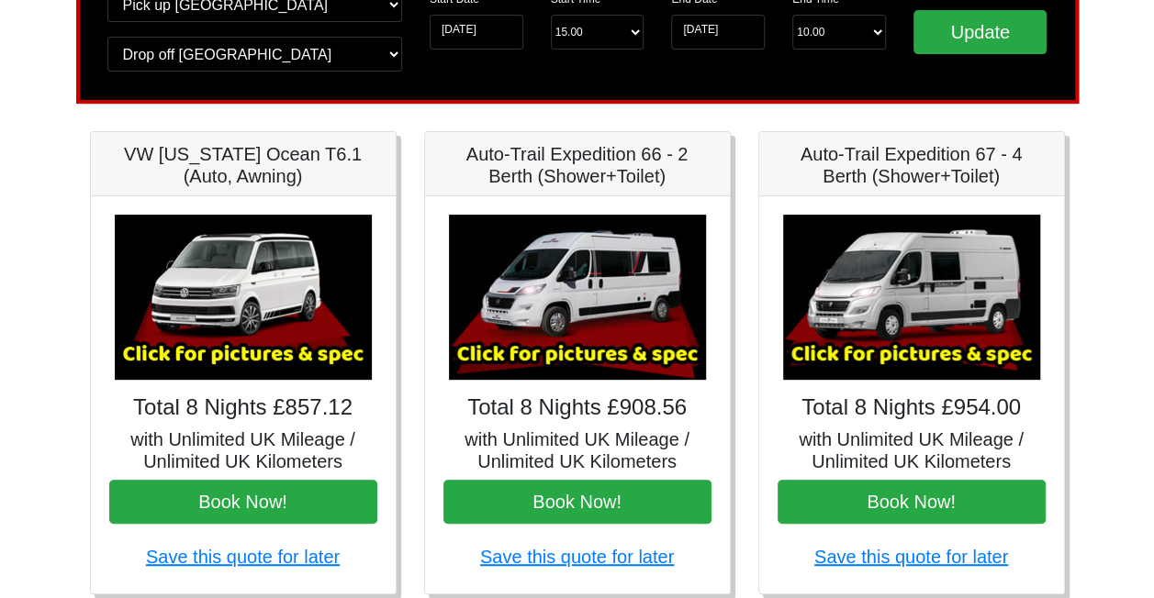
click at [604, 257] on img at bounding box center [577, 297] width 257 height 165
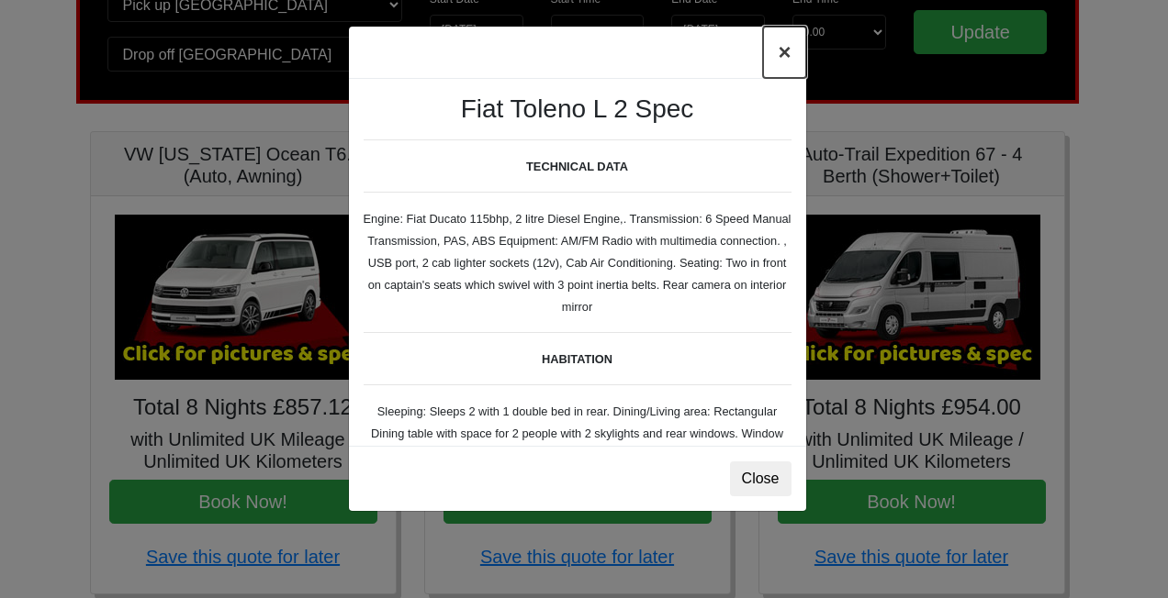
click at [783, 57] on button "×" at bounding box center [784, 52] width 42 height 51
